Goal: Task Accomplishment & Management: Use online tool/utility

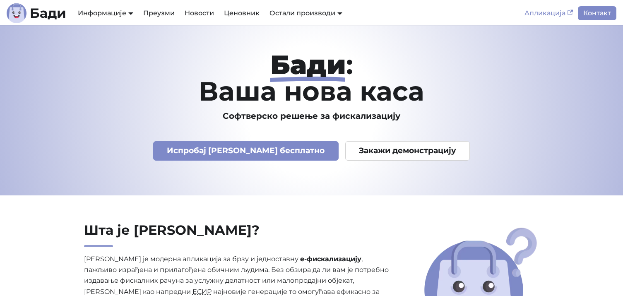
click at [555, 13] on link "Апликација" at bounding box center [549, 13] width 58 height 14
click at [548, 11] on link "Апликација" at bounding box center [549, 13] width 58 height 14
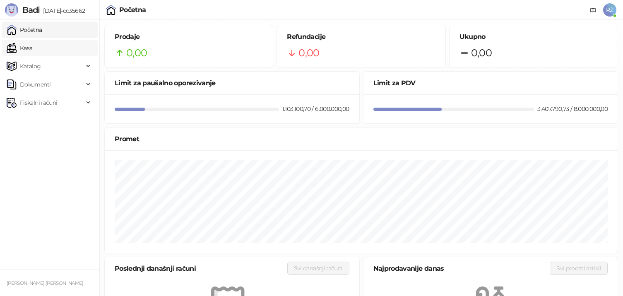
click at [32, 56] on link "Kasa" at bounding box center [20, 48] width 26 height 17
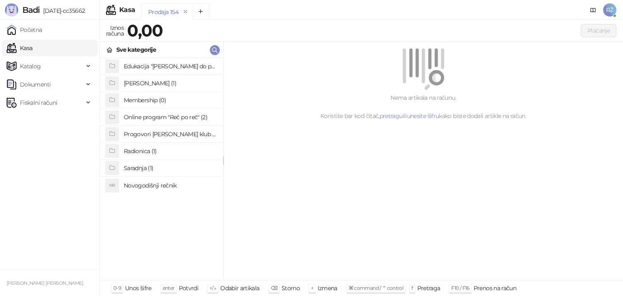
click at [156, 120] on h4 "Online program "Reč po reč" (2)" at bounding box center [170, 117] width 93 height 13
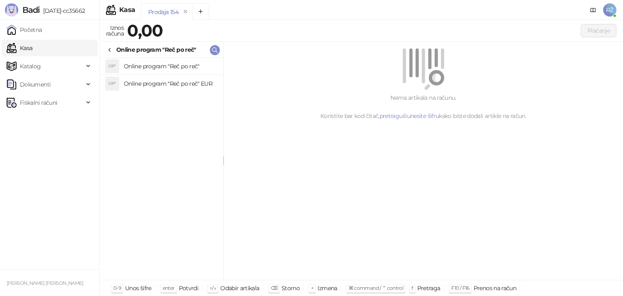
click at [190, 76] on li "OP" Online program "Reč po reč" EUR" at bounding box center [161, 83] width 123 height 17
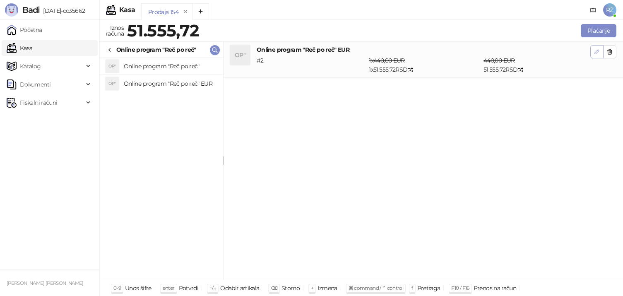
click at [594, 54] on icon "button" at bounding box center [597, 51] width 7 height 7
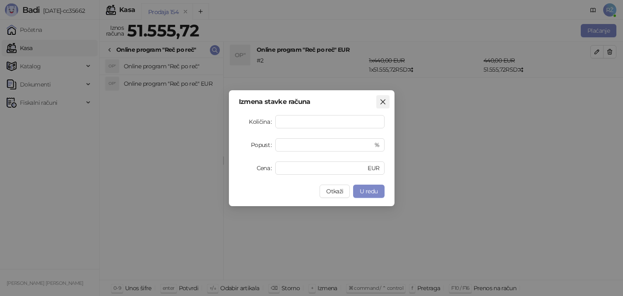
click at [384, 104] on icon "close" at bounding box center [383, 102] width 7 height 7
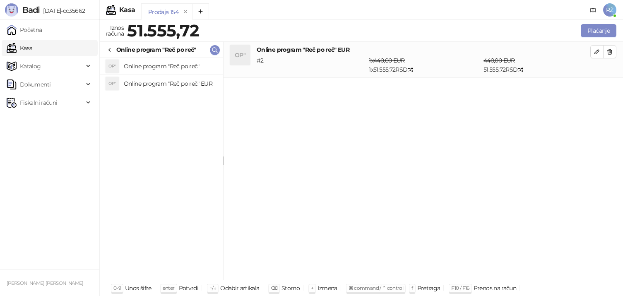
click at [195, 68] on h4 "Online program "Reč po reč"" at bounding box center [170, 66] width 93 height 13
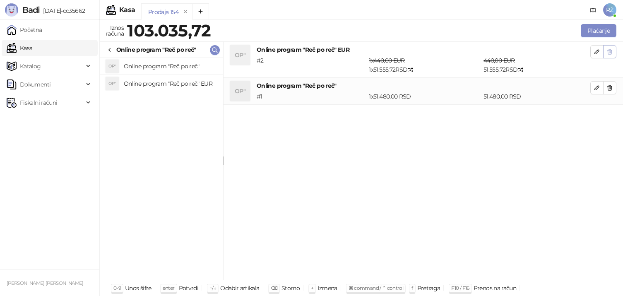
click at [608, 53] on icon "button" at bounding box center [610, 51] width 7 height 7
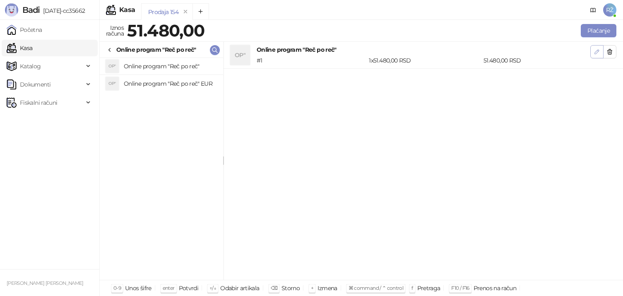
click at [594, 56] on button "button" at bounding box center [597, 51] width 13 height 13
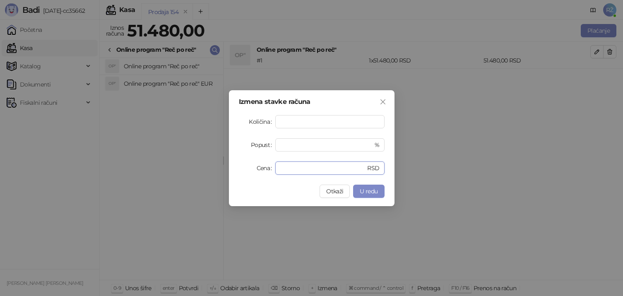
drag, startPoint x: 299, startPoint y: 168, endPoint x: 175, endPoint y: 166, distance: 124.3
click at [175, 166] on div "Izmena stavke računa Količina * Popust * % Cena ***** RSD Otkaži U redu" at bounding box center [311, 148] width 623 height 296
type input "*****"
click at [368, 191] on span "U redu" at bounding box center [369, 191] width 18 height 7
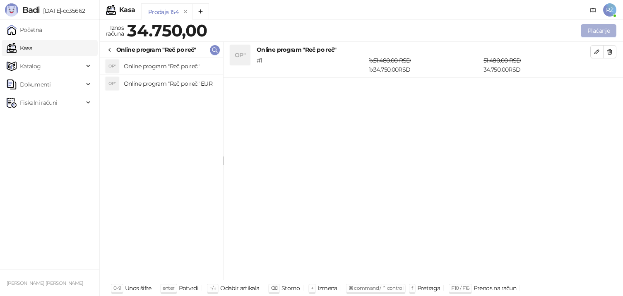
click at [591, 27] on button "Plaćanje" at bounding box center [599, 30] width 36 height 13
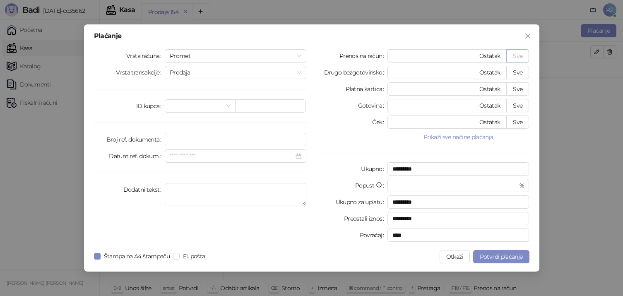
click at [519, 53] on button "Sve" at bounding box center [518, 55] width 23 height 13
type input "*****"
type input "****"
click at [259, 62] on div "Promet" at bounding box center [236, 55] width 142 height 13
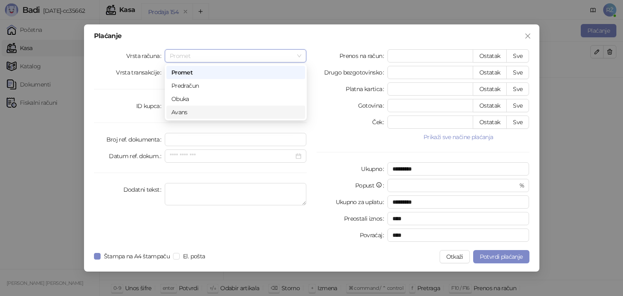
click at [200, 113] on div "Avans" at bounding box center [235, 112] width 129 height 9
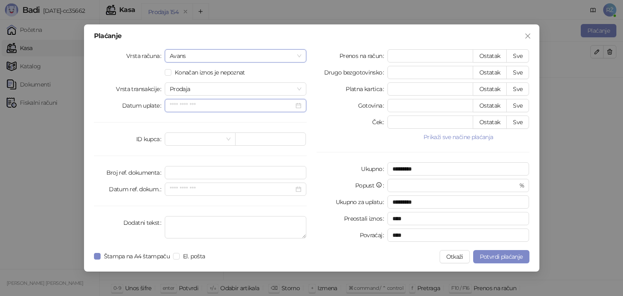
click at [274, 103] on input "Datum uplate" at bounding box center [232, 105] width 125 height 9
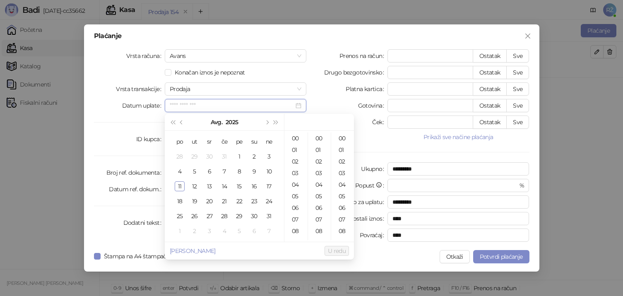
click at [275, 103] on input "Datum uplate" at bounding box center [232, 105] width 125 height 9
click at [254, 170] on div "9" at bounding box center [254, 171] width 10 height 10
type input "**********"
click at [328, 251] on span "U redu" at bounding box center [337, 250] width 18 height 7
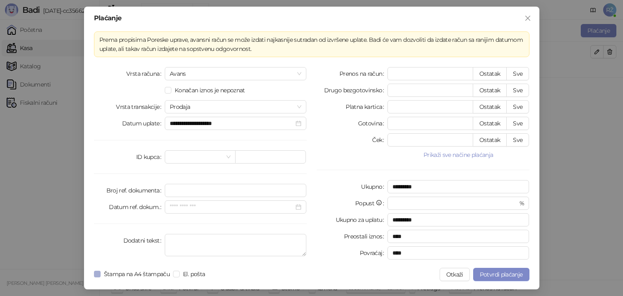
click at [132, 275] on span "Štampa na A4 štampaču" at bounding box center [137, 274] width 73 height 9
click at [492, 273] on span "Potvrdi plaćanje" at bounding box center [501, 274] width 43 height 7
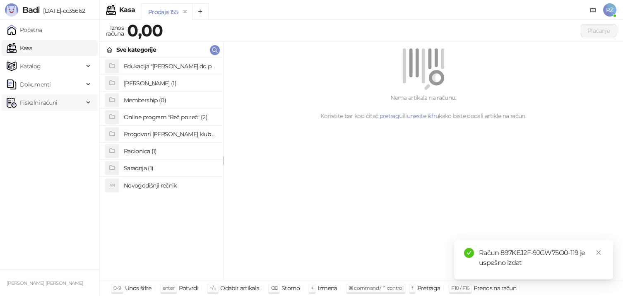
click at [70, 101] on span "Fiskalni računi" at bounding box center [45, 102] width 77 height 17
click at [55, 124] on link "Izdati računi" at bounding box center [32, 121] width 45 height 17
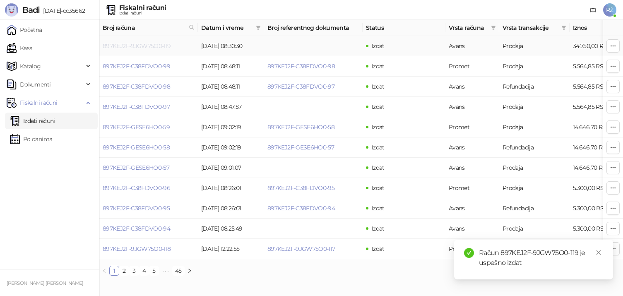
click at [151, 45] on link "897KEJ2F-9JGW75O0-119" at bounding box center [137, 45] width 68 height 7
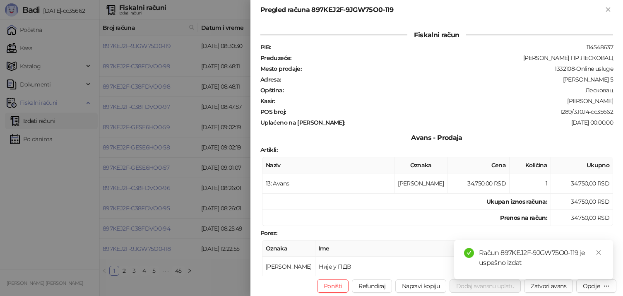
click at [537, 292] on div "Poništi Refundiraj Napravi kopiju Dodaj avansnu uplatu Zatvori avans Opcije" at bounding box center [437, 286] width 373 height 20
click at [538, 288] on button "Zatvori avans" at bounding box center [548, 286] width 49 height 13
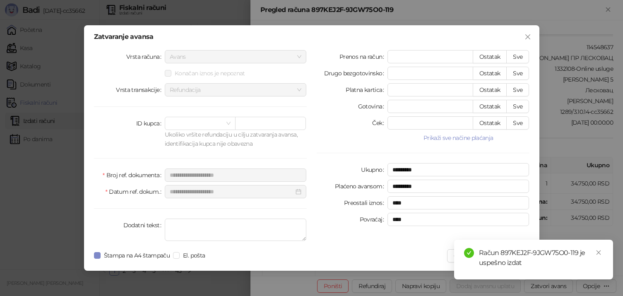
click at [130, 246] on div "**********" at bounding box center [312, 148] width 456 height 246
click at [133, 256] on span "Štampa na A4 štampaču" at bounding box center [137, 255] width 73 height 9
click at [598, 251] on icon "close" at bounding box center [599, 253] width 6 height 6
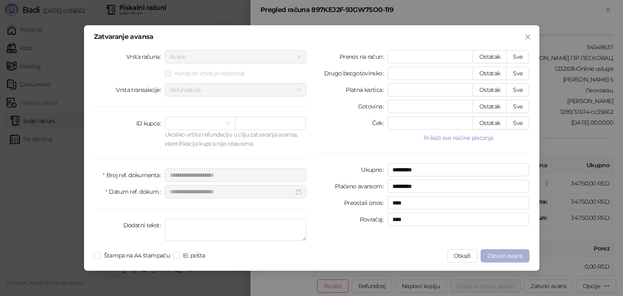
click at [519, 252] on button "Zatvori avans" at bounding box center [505, 255] width 49 height 13
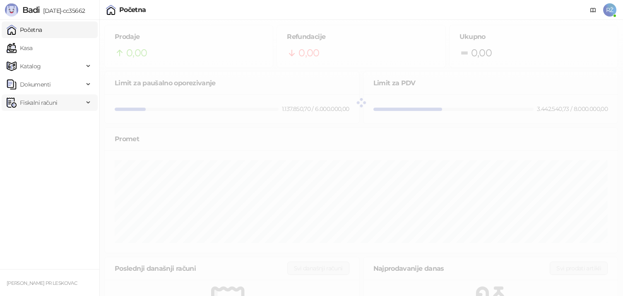
click at [69, 104] on span "Fiskalni računi" at bounding box center [45, 102] width 77 height 17
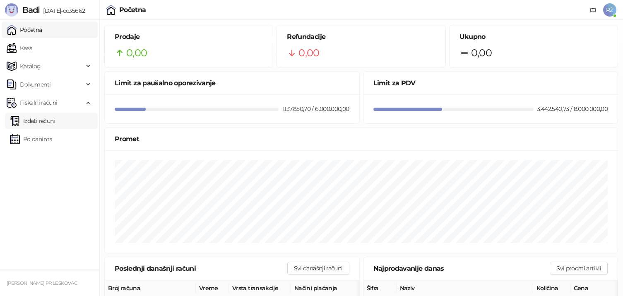
click at [55, 116] on link "Izdati računi" at bounding box center [32, 121] width 45 height 17
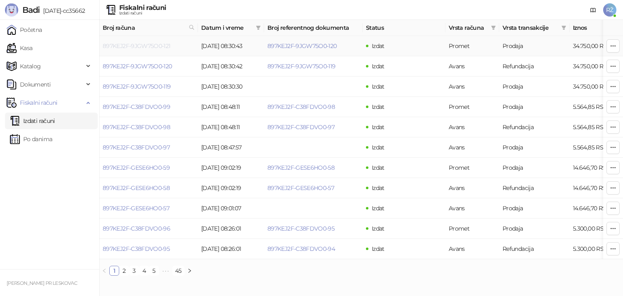
click at [144, 46] on link "897KEJ2F-9JGW75O0-121" at bounding box center [137, 45] width 68 height 7
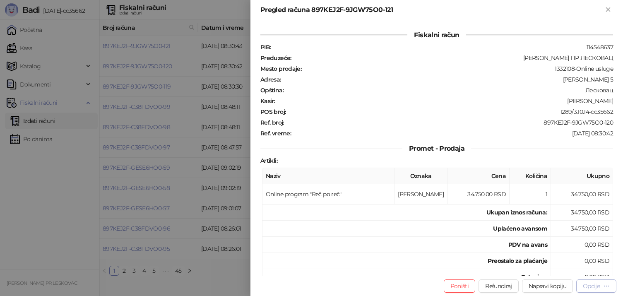
click at [594, 287] on div "Opcije" at bounding box center [591, 285] width 17 height 7
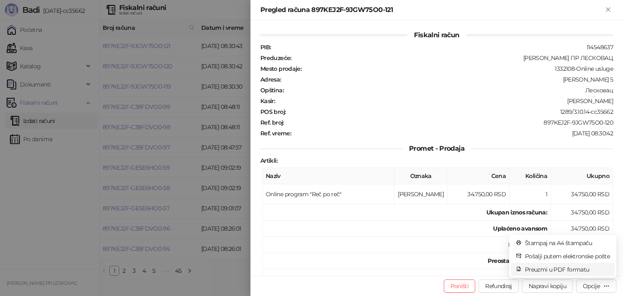
click at [558, 269] on span "Preuzmi u PDF formatu" at bounding box center [567, 269] width 85 height 9
